Goal: Task Accomplishment & Management: Use online tool/utility

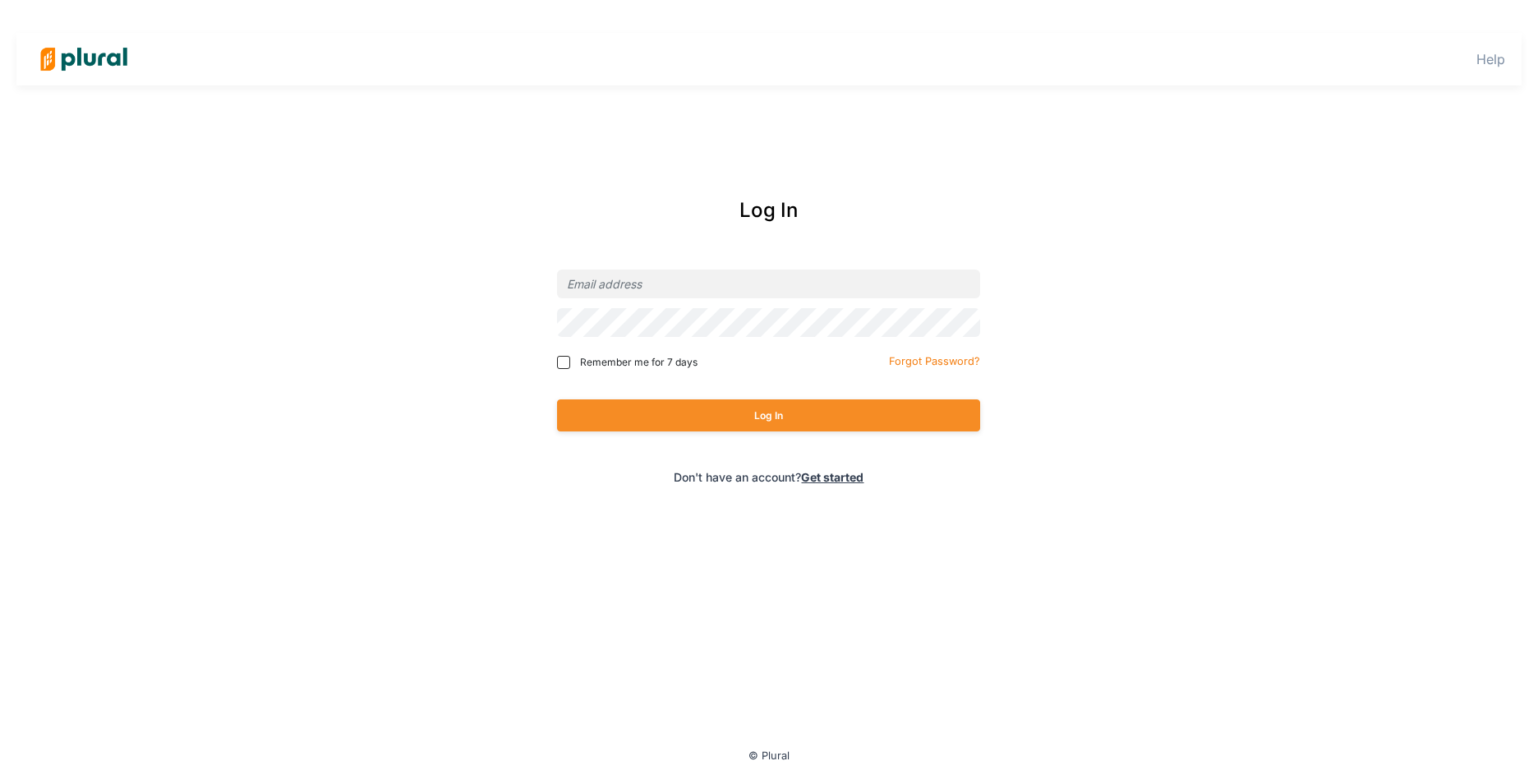
click at [670, 291] on input "email" at bounding box center [769, 283] width 424 height 29
drag, startPoint x: 821, startPoint y: 283, endPoint x: 740, endPoint y: 286, distance: 81.1
click at [740, 286] on input "[PERSON_NAME].[PERSON_NAME]@state.[US_STATE].usSuck1tD3V0s!" at bounding box center [769, 283] width 424 height 29
type input "[PERSON_NAME][EMAIL_ADDRESS][PERSON_NAME][DOMAIN_NAME][US_STATE]"
click at [678, 407] on button "Log In" at bounding box center [769, 415] width 424 height 32
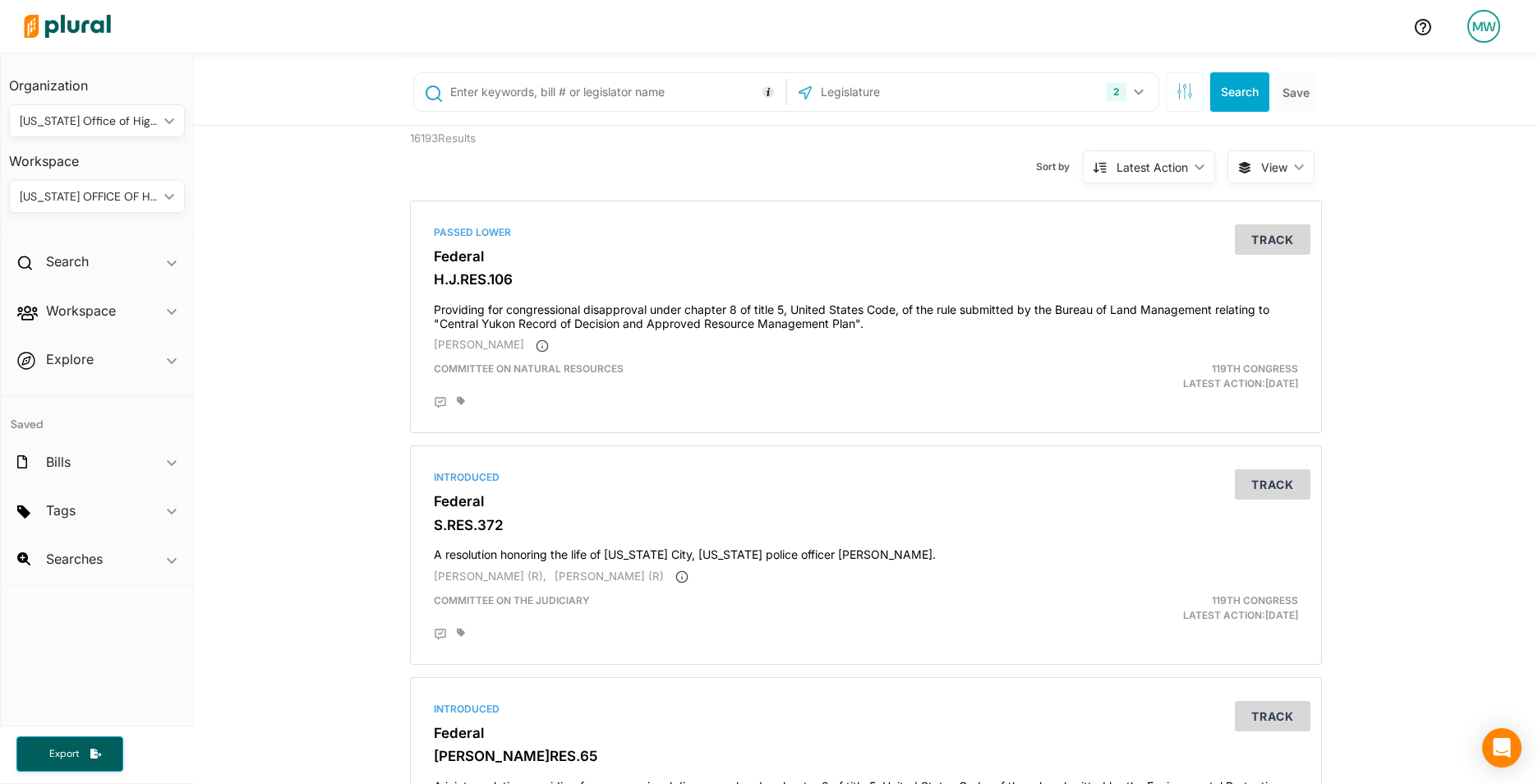
click at [471, 92] on input "text" at bounding box center [615, 91] width 333 height 31
type input "S.2698"
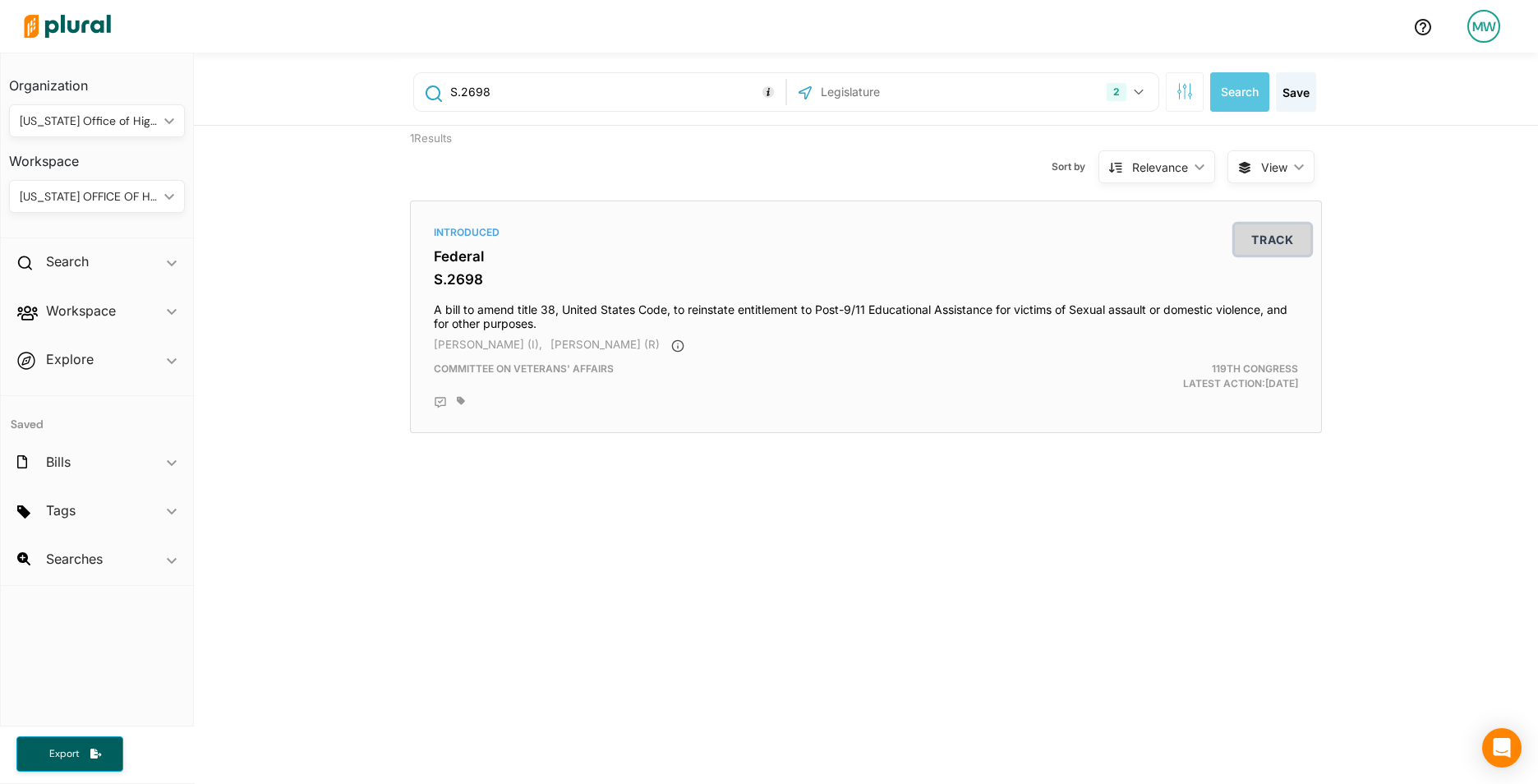
click at [1260, 236] on button "Track" at bounding box center [1272, 240] width 75 height 30
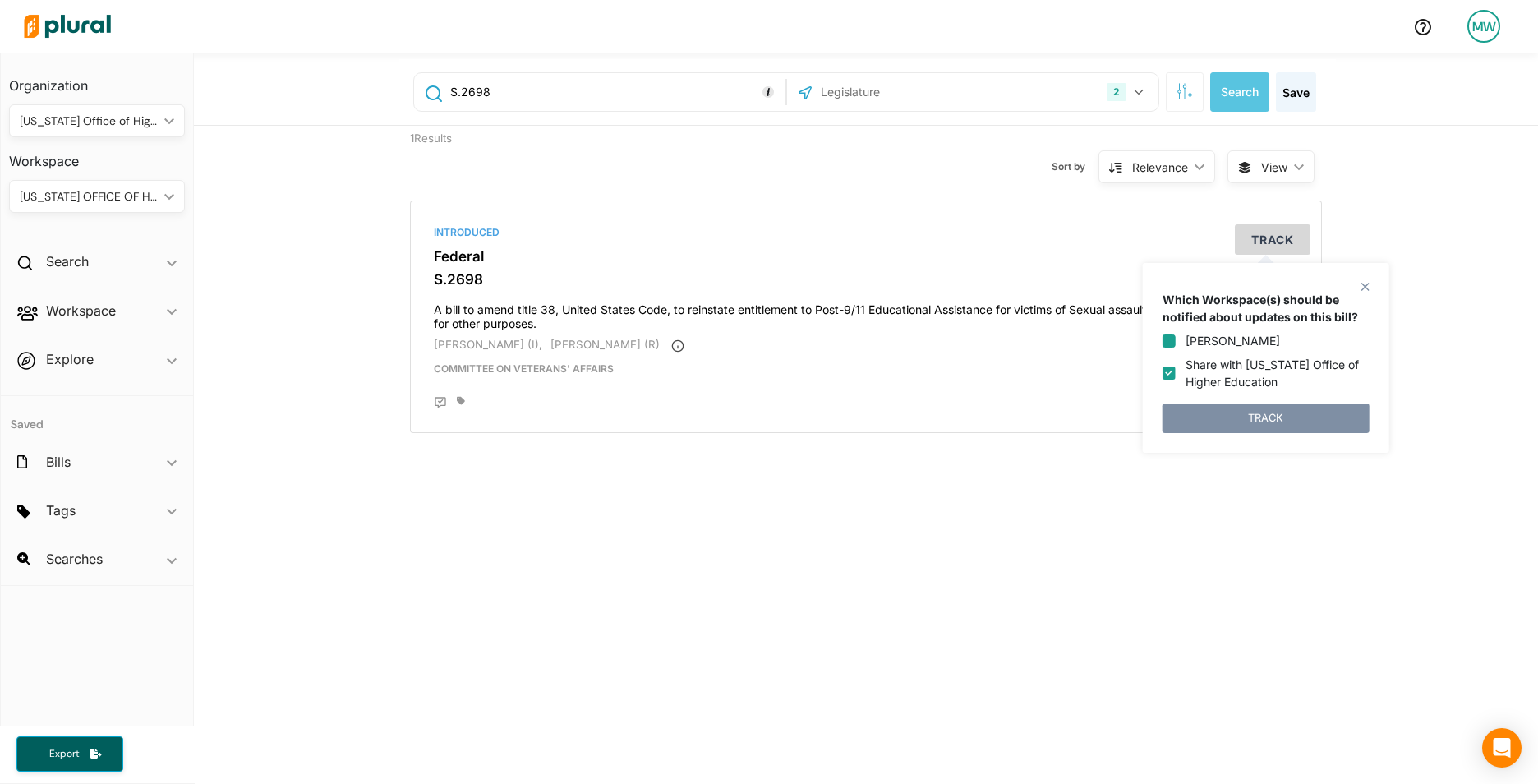
click at [1171, 336] on input "[PERSON_NAME]" at bounding box center [1169, 341] width 13 height 13
checkbox input "true"
drag, startPoint x: 1170, startPoint y: 379, endPoint x: 1175, endPoint y: 387, distance: 9.4
click at [1170, 378] on input "Share with [US_STATE] Office of Higher Education" at bounding box center [1169, 372] width 13 height 13
checkbox input "false"
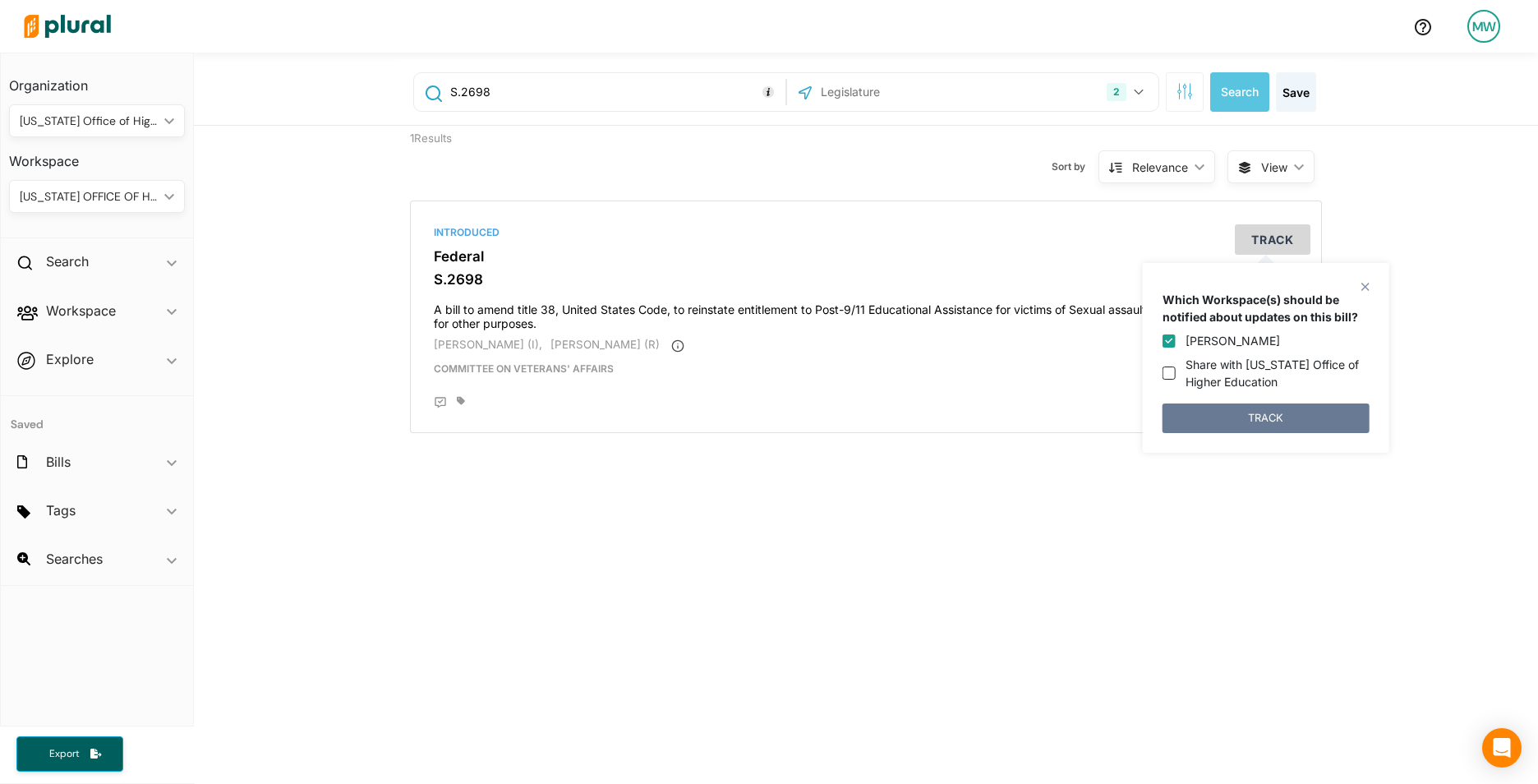
click at [1199, 414] on button "TRACK" at bounding box center [1266, 418] width 207 height 30
